Goal: Download file/media

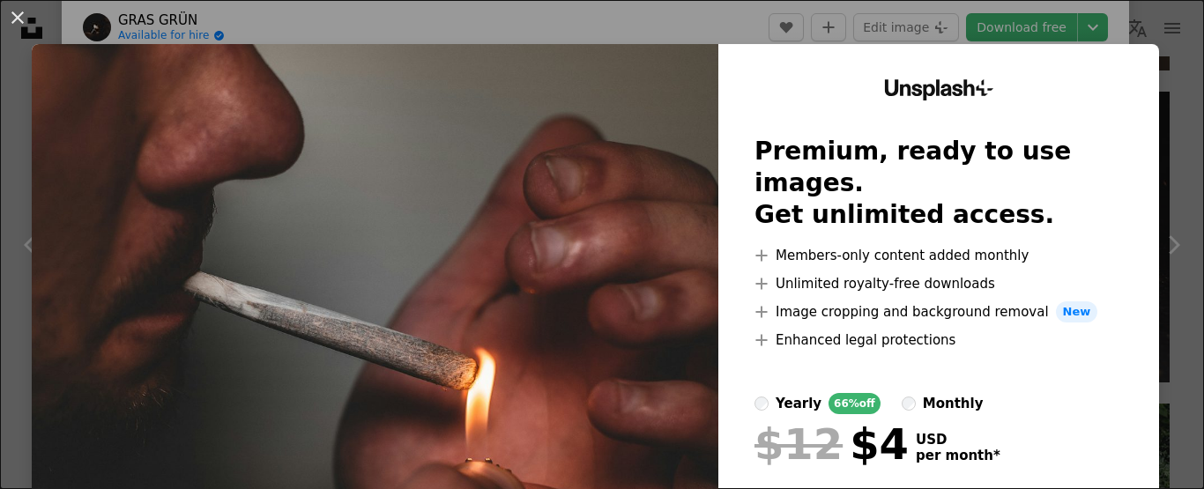
click at [455, 241] on img at bounding box center [375, 324] width 687 height 561
click at [455, 239] on img at bounding box center [375, 324] width 687 height 561
click at [726, 13] on div "An X shape Unsplash+ Premium, ready to use images. Get unlimited access. A plus…" at bounding box center [602, 244] width 1204 height 489
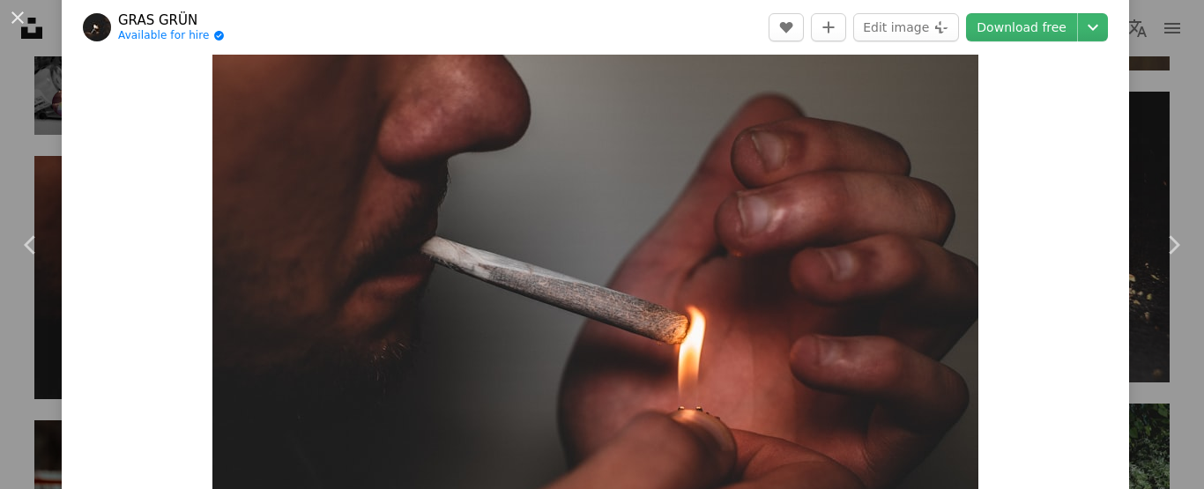
click at [26, 80] on div "An X shape Chevron left Chevron right GRAS GRÜN Available for hire A checkmark …" at bounding box center [602, 244] width 1204 height 489
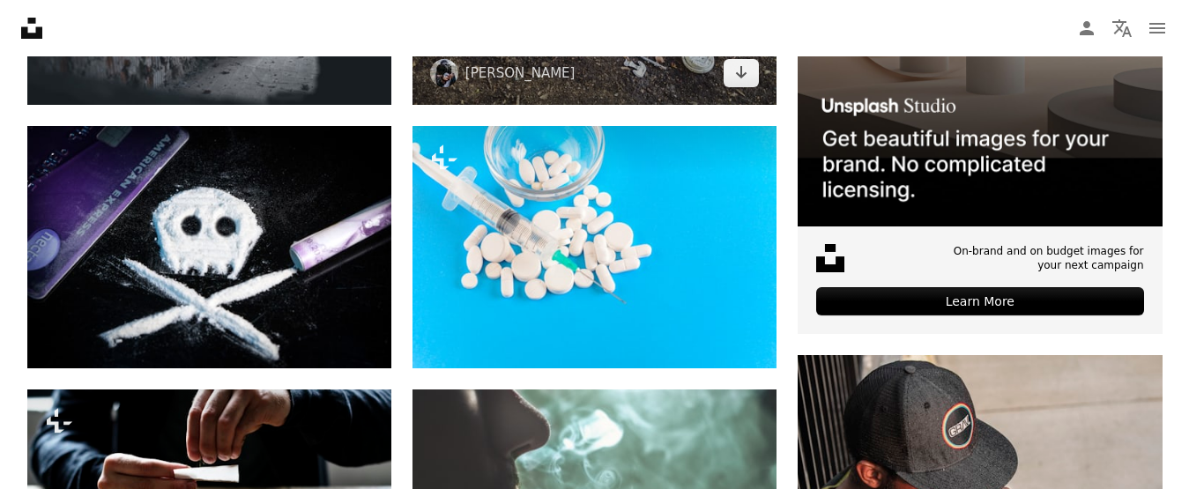
scroll to position [534, 0]
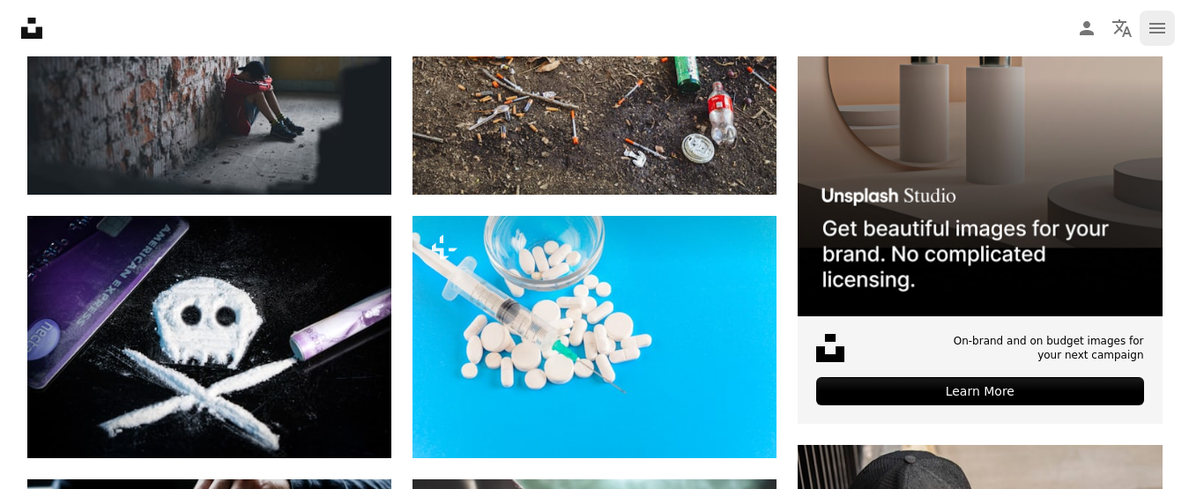
click at [1152, 31] on icon "navigation menu" at bounding box center [1157, 28] width 21 height 21
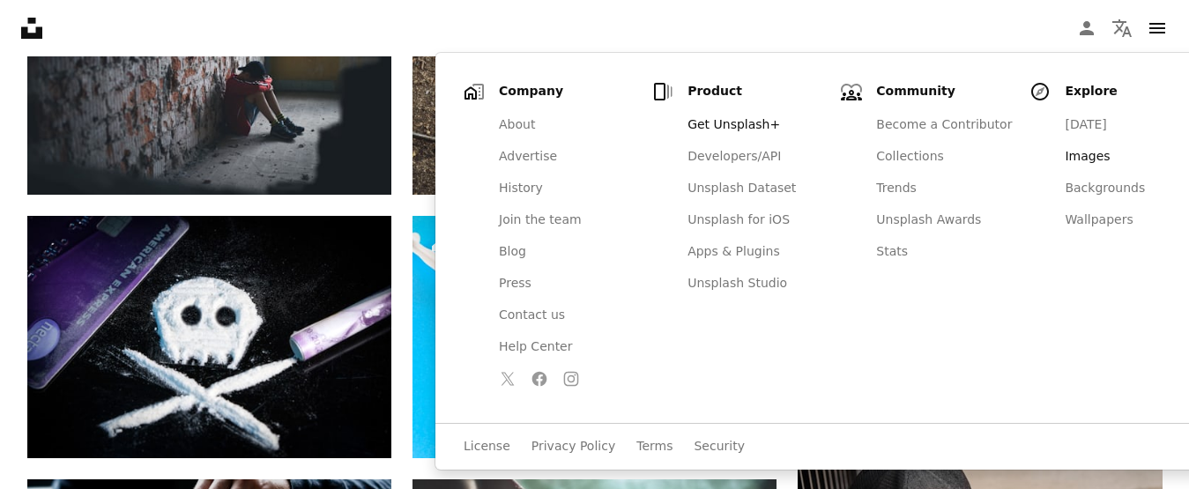
click at [1054, 153] on link "Images" at bounding box center [1132, 157] width 157 height 32
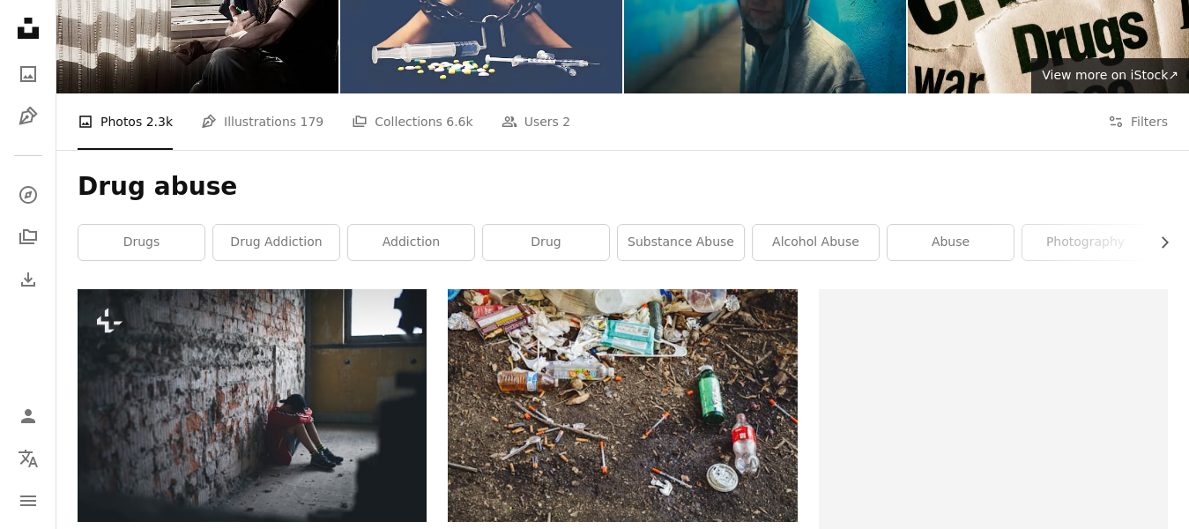
scroll to position [5, 0]
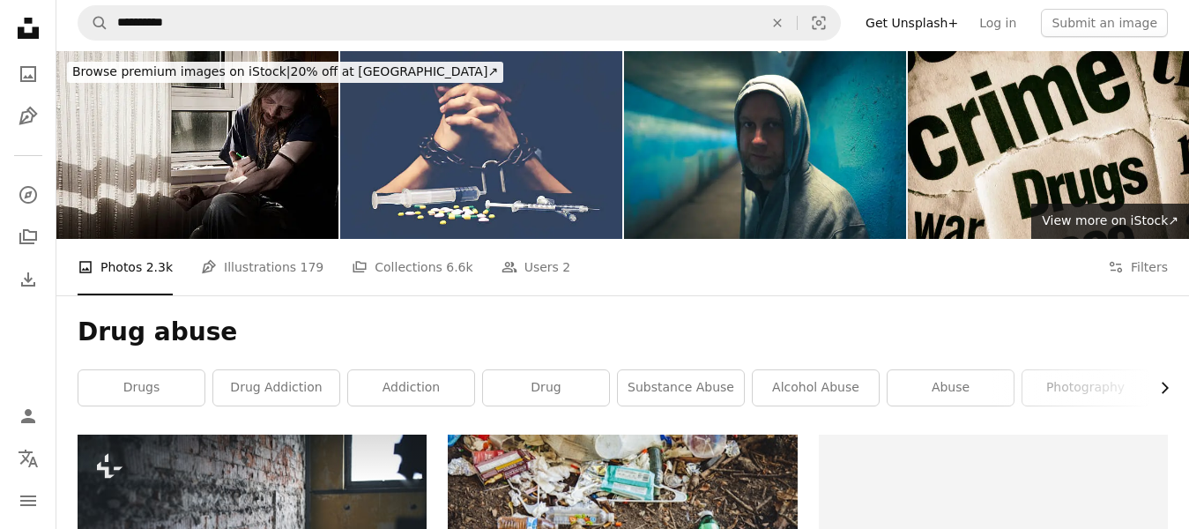
click at [1163, 388] on icon "Chevron right" at bounding box center [1165, 388] width 18 height 18
click at [1164, 388] on icon "Chevron right" at bounding box center [1165, 388] width 18 height 18
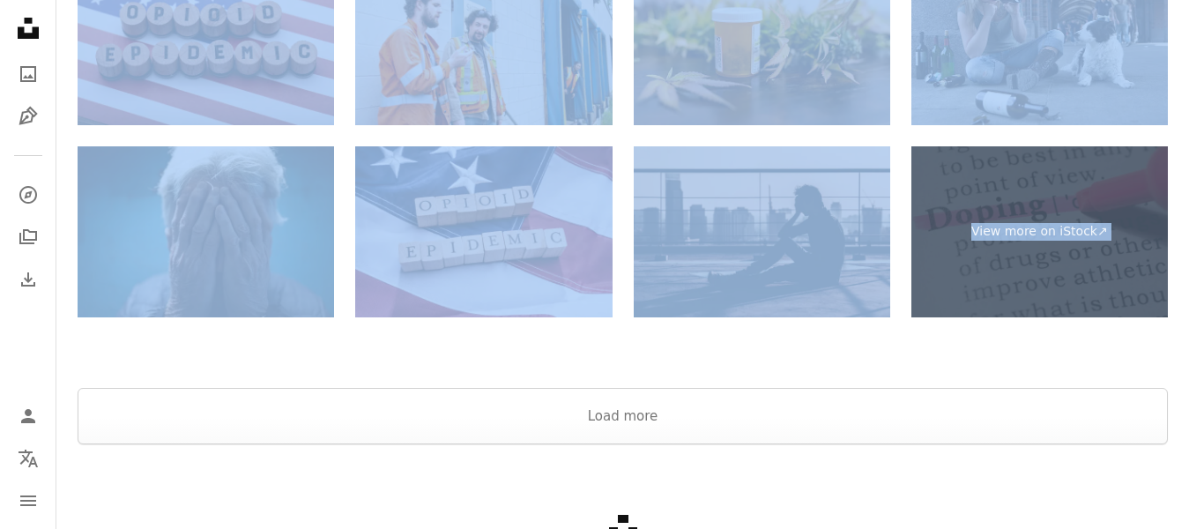
scroll to position [5490, 0]
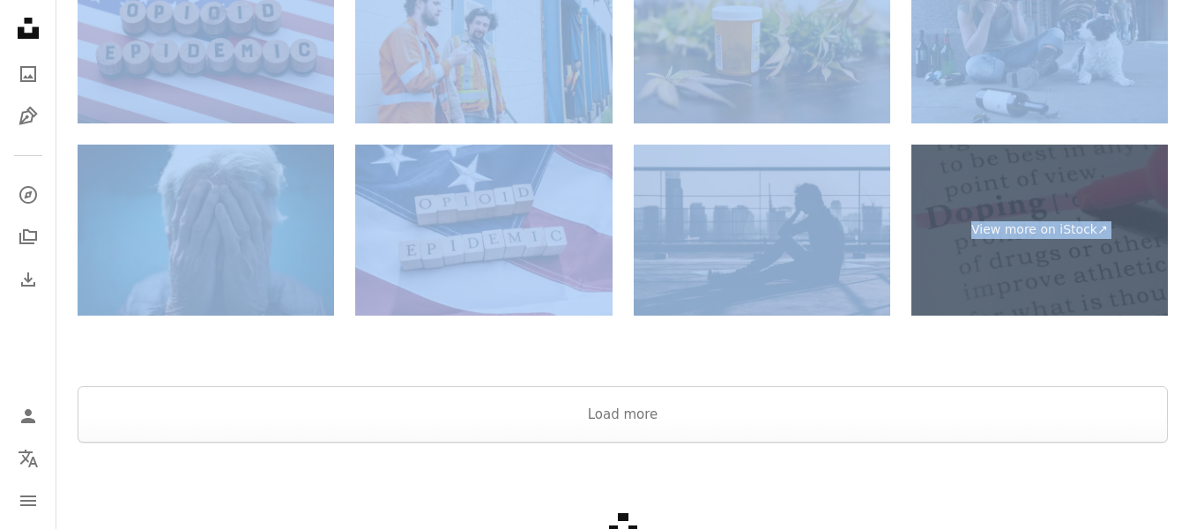
drag, startPoint x: 78, startPoint y: 174, endPoint x: 778, endPoint y: 496, distance: 770.6
click at [24, 235] on icon "Collections" at bounding box center [28, 236] width 18 height 15
